Goal: Task Accomplishment & Management: Manage account settings

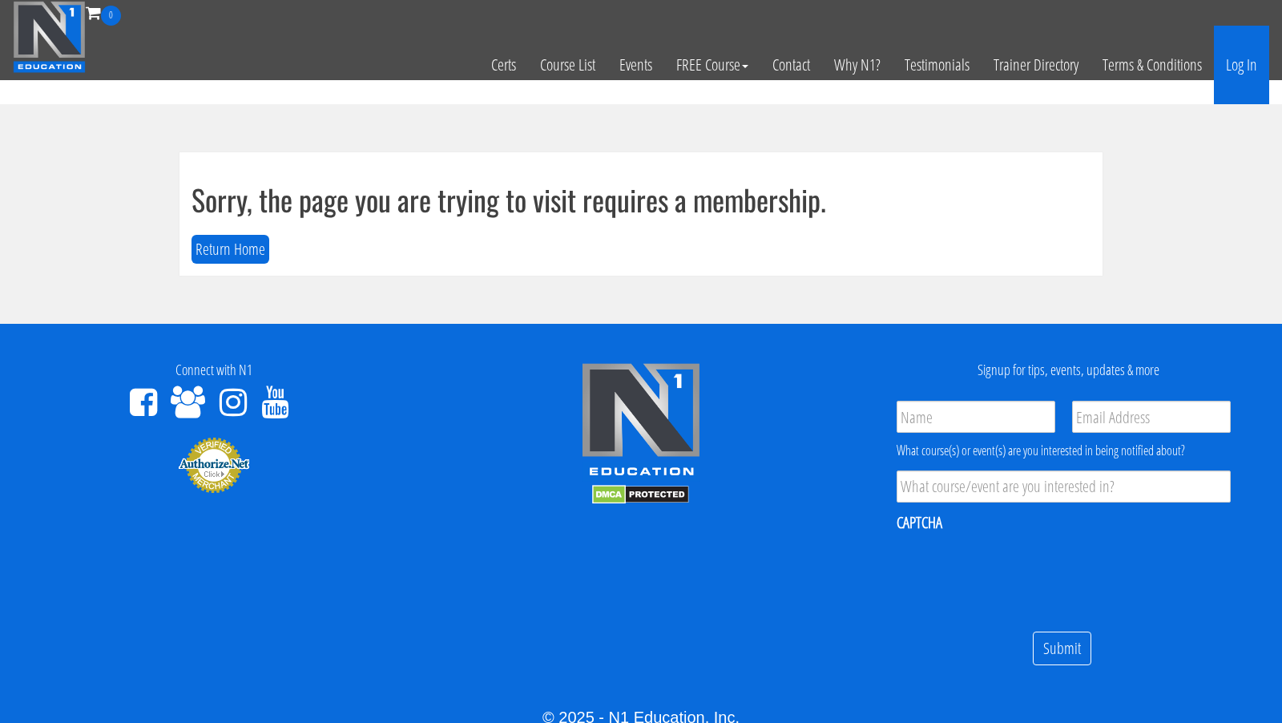
click at [1246, 63] on link "Log In" at bounding box center [1241, 65] width 55 height 79
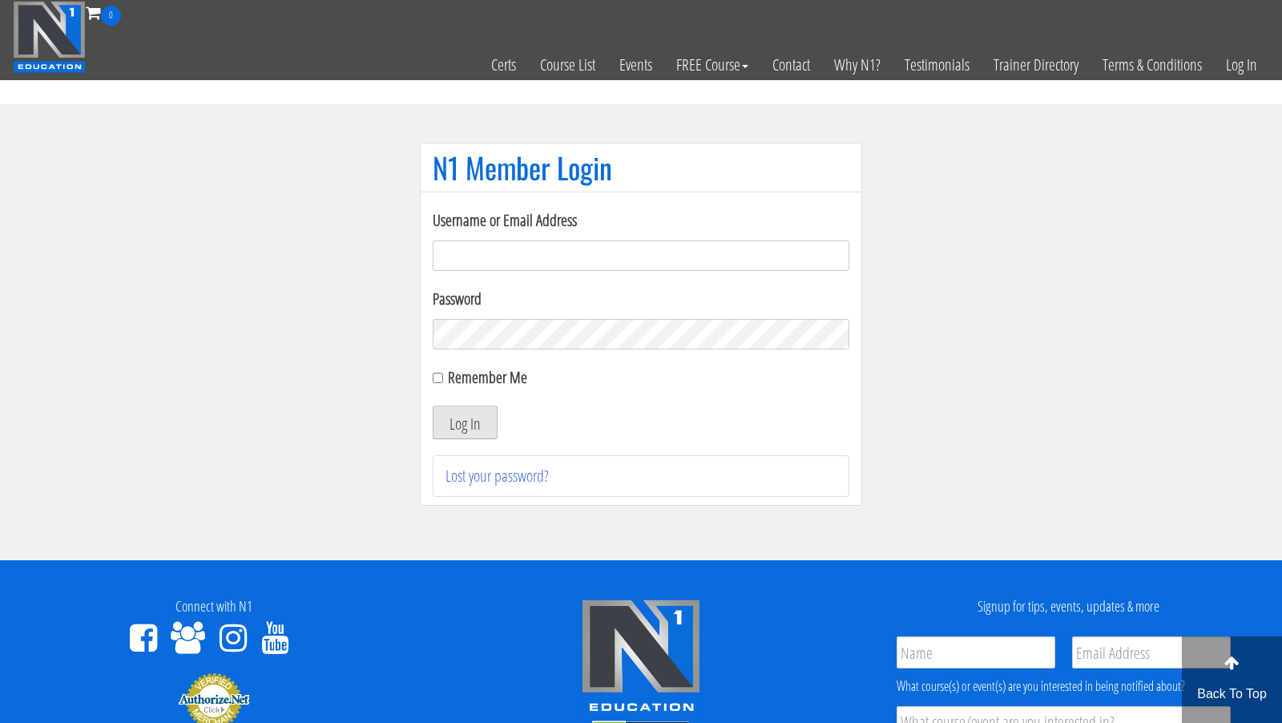
type input "[EMAIL_ADDRESS][DOMAIN_NAME]"
click at [462, 429] on button "Log In" at bounding box center [465, 422] width 65 height 34
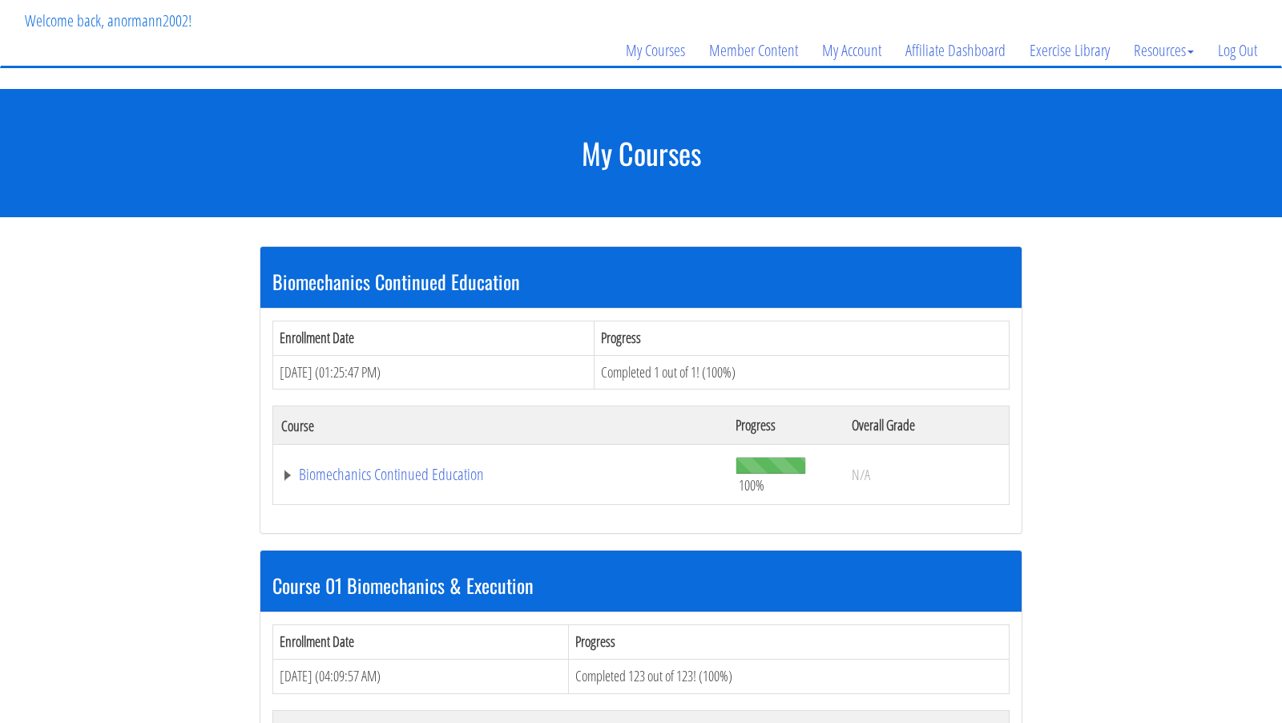
scroll to position [112, 0]
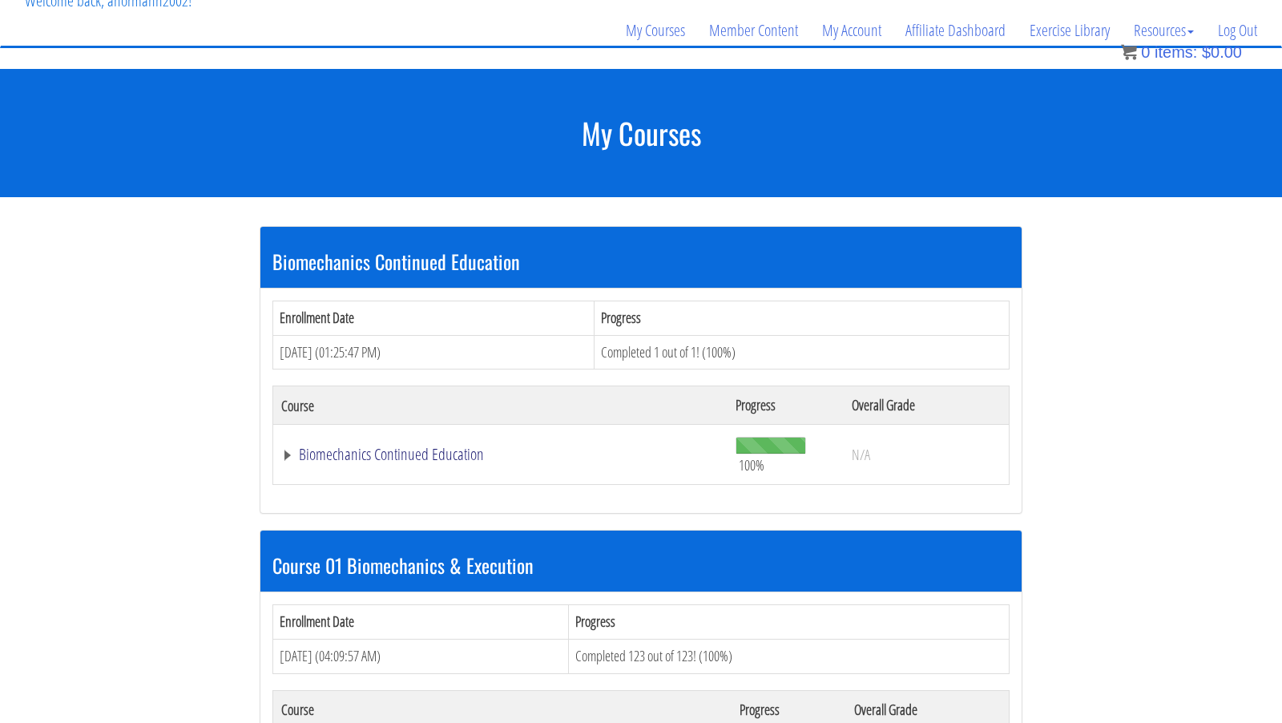
click at [426, 456] on link "Biomechanics Continued Education" at bounding box center [500, 454] width 438 height 16
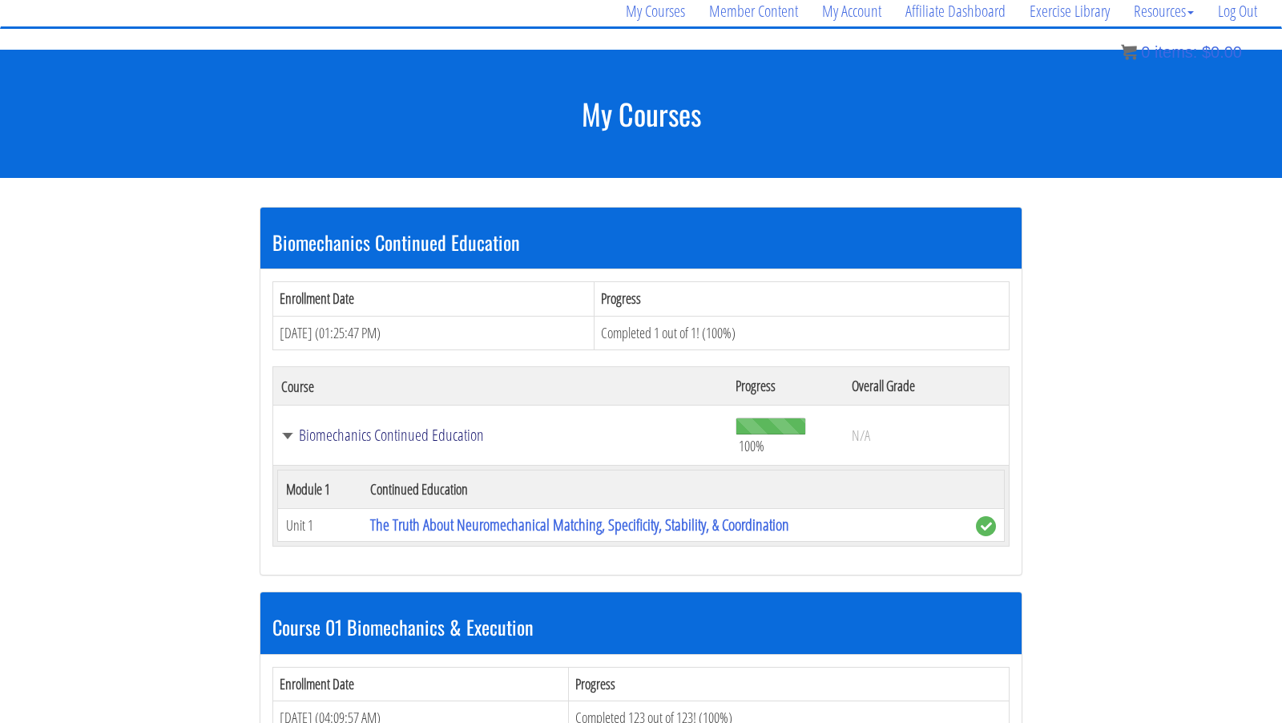
scroll to position [133, 0]
